Goal: Task Accomplishment & Management: Use online tool/utility

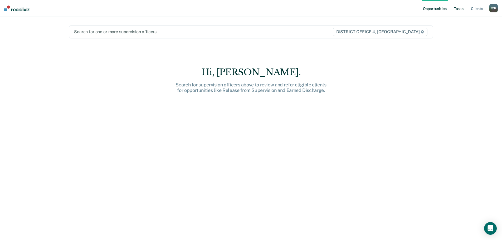
click at [459, 5] on link "Tasks" at bounding box center [459, 8] width 12 height 17
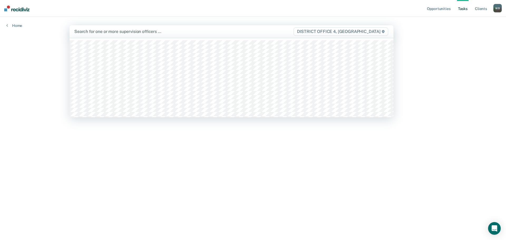
click at [173, 32] on div at bounding box center [183, 31] width 219 height 6
type input "bre"
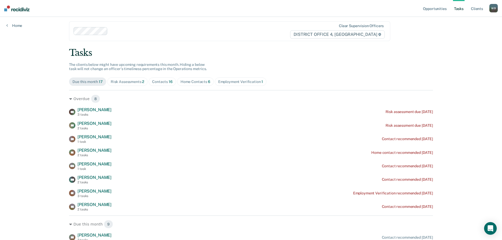
scroll to position [4, 0]
click at [149, 82] on span "Contacts 16" at bounding box center [162, 82] width 27 height 8
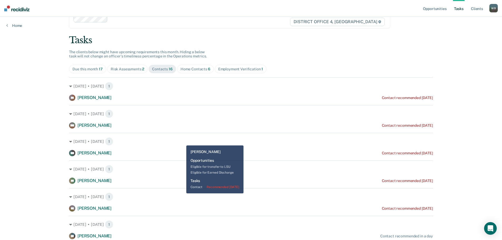
scroll to position [83, 0]
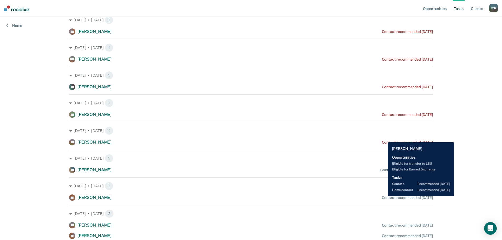
click at [384, 196] on div "Contact recommended [DATE]" at bounding box center [407, 197] width 51 height 4
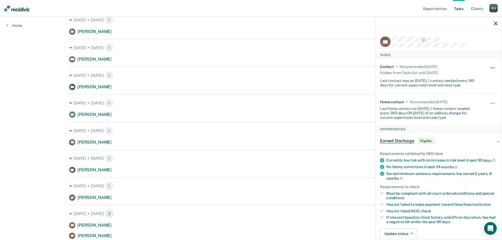
click at [493, 67] on span "button" at bounding box center [493, 67] width 1 height 1
click at [473, 104] on button "30 days" at bounding box center [478, 101] width 38 height 8
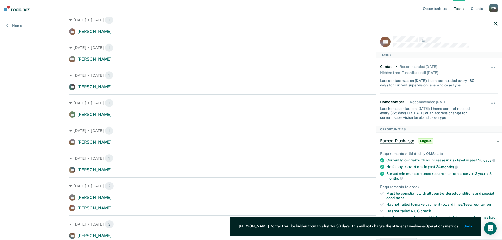
click at [496, 26] on div at bounding box center [439, 23] width 126 height 13
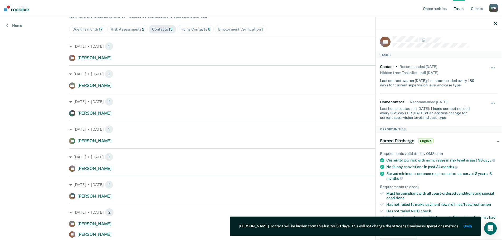
scroll to position [30, 0]
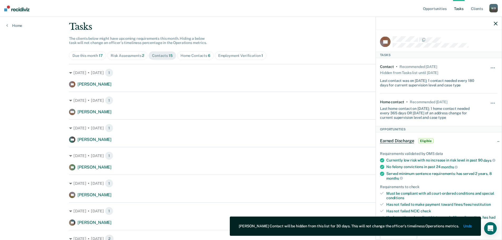
click at [495, 22] on icon "button" at bounding box center [495, 24] width 4 height 4
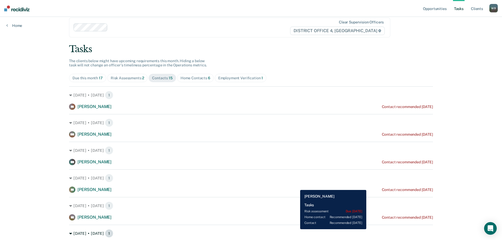
scroll to position [0, 0]
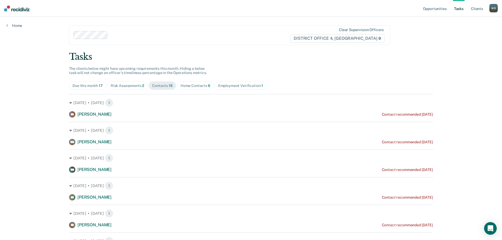
click at [187, 83] on span "Home Contacts 6" at bounding box center [195, 85] width 37 height 8
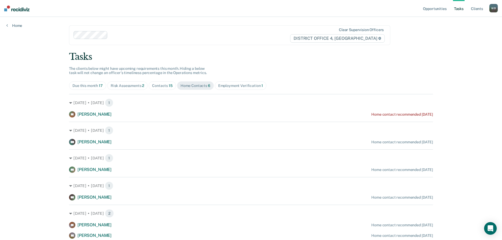
click at [163, 88] on span "Contacts 15" at bounding box center [162, 85] width 27 height 8
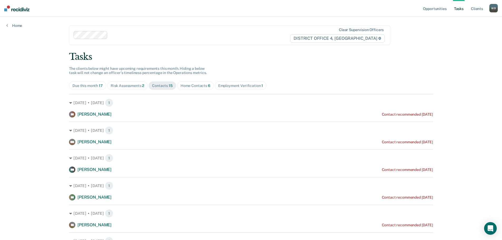
click at [108, 85] on span "Risk Assessments 2" at bounding box center [127, 85] width 41 height 8
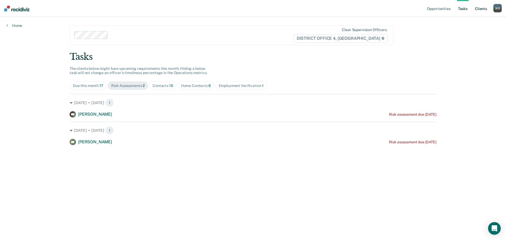
click at [480, 8] on link "Client s" at bounding box center [480, 8] width 14 height 17
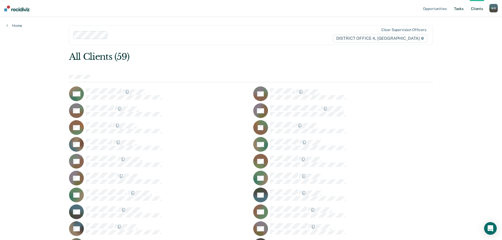
click at [457, 8] on link "Tasks" at bounding box center [459, 8] width 12 height 17
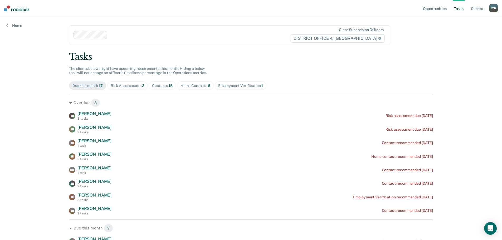
click at [157, 84] on div "Contacts 15" at bounding box center [162, 85] width 21 height 4
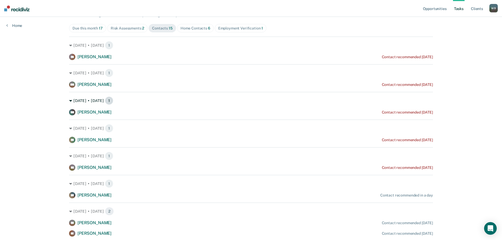
scroll to position [53, 0]
